Goal: Check status: Check status

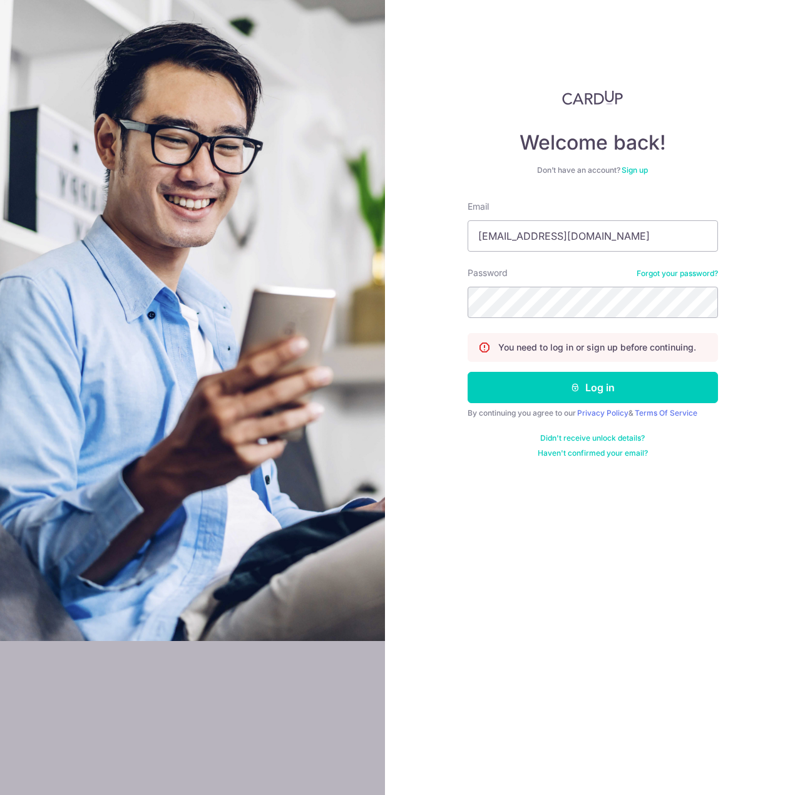
click at [468, 372] on button "Log in" at bounding box center [593, 387] width 250 height 31
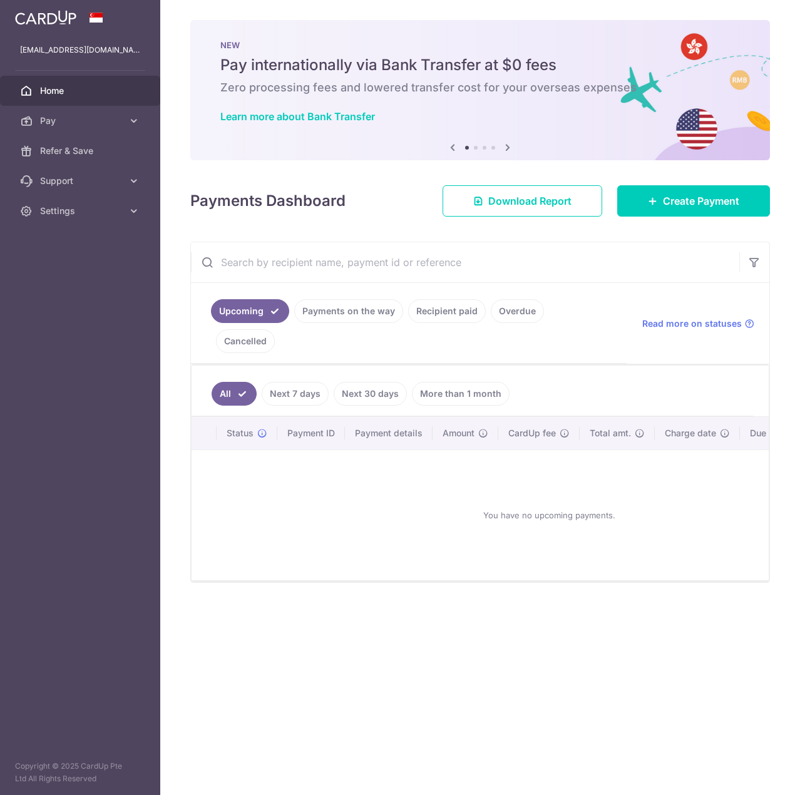
click at [355, 311] on link "Payments on the way" at bounding box center [348, 311] width 109 height 24
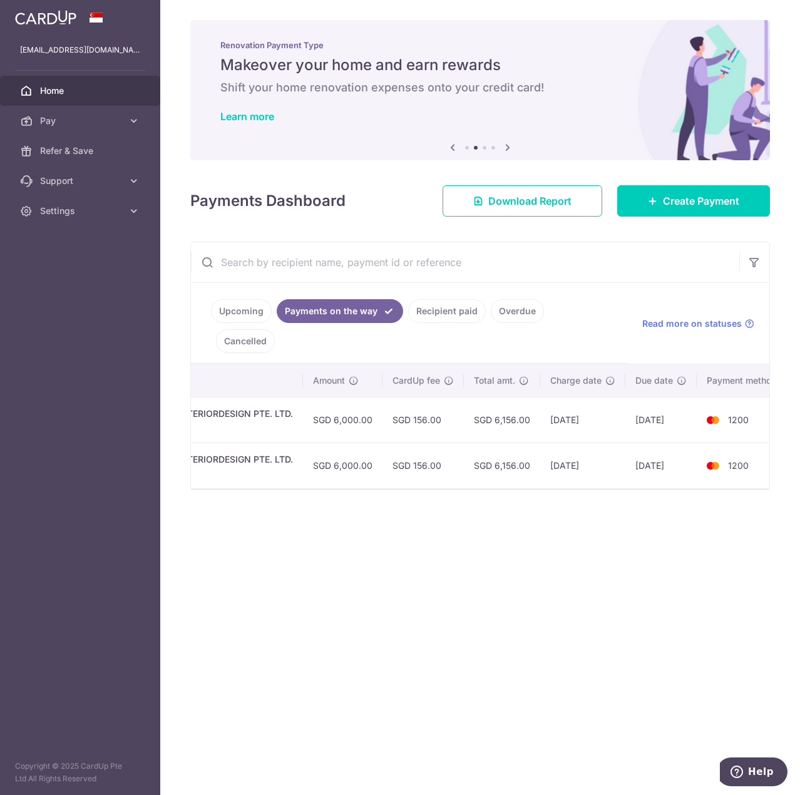
scroll to position [0, 371]
click at [374, 592] on div "× Pause Schedule Pause all future payments in this series Pause just this one p…" at bounding box center [480, 397] width 640 height 795
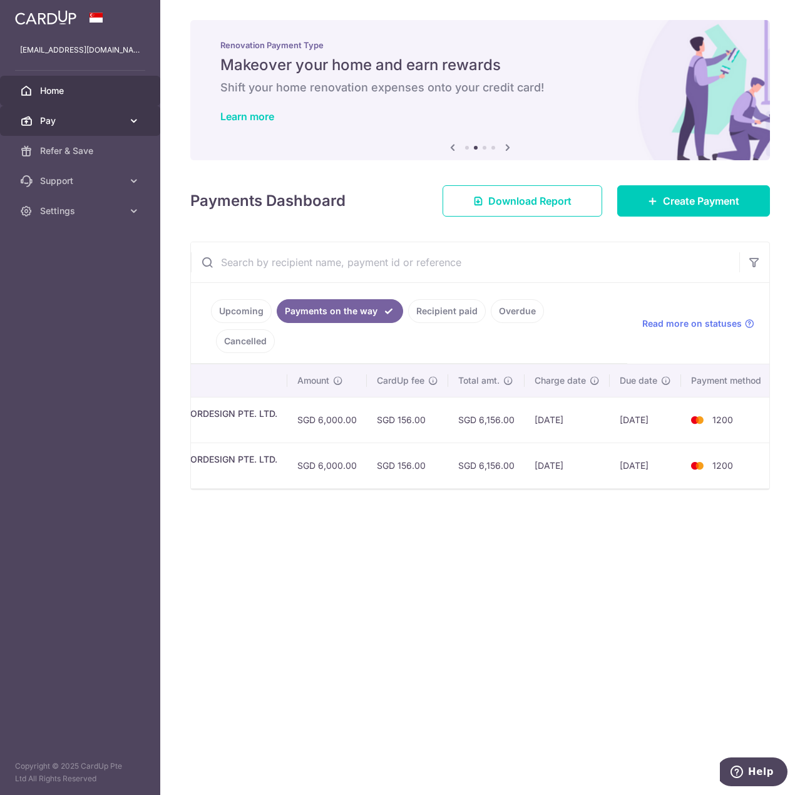
click at [81, 120] on span "Pay" at bounding box center [81, 121] width 83 height 13
